Goal: Obtain resource: Obtain resource

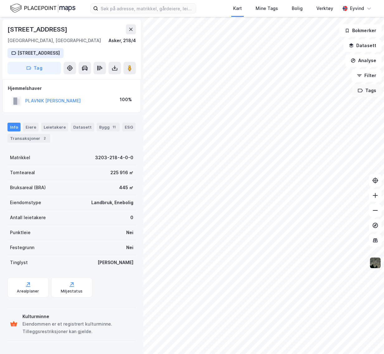
click at [362, 91] on icon "button" at bounding box center [360, 90] width 5 height 5
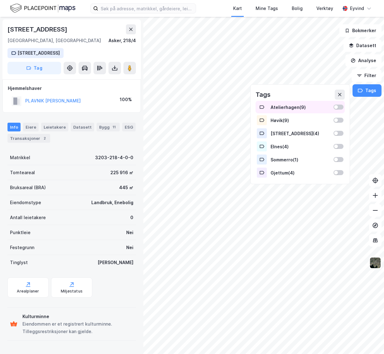
click at [338, 105] on div at bounding box center [339, 106] width 10 height 5
click at [263, 6] on div "Mine Tags" at bounding box center [267, 8] width 22 height 7
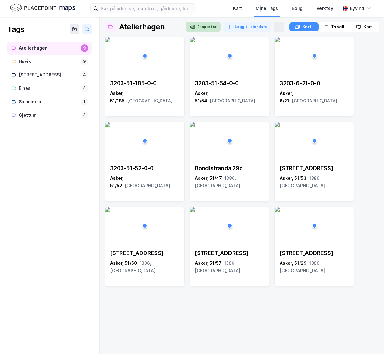
click at [207, 27] on button "Eksporter" at bounding box center [203, 27] width 35 height 10
